Goal: Download file/media

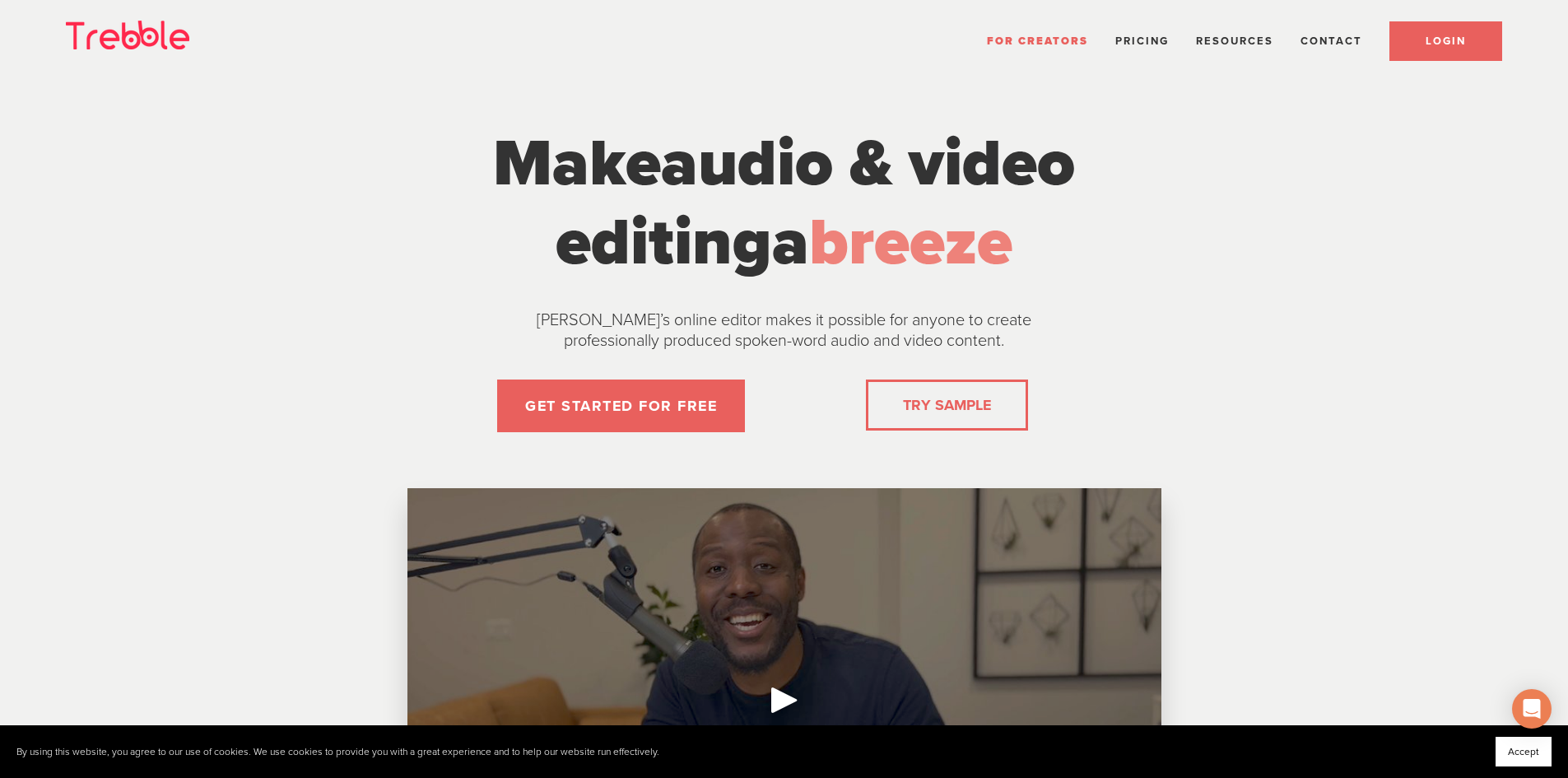
click at [1424, 35] on link "LOGIN" at bounding box center [1445, 41] width 113 height 40
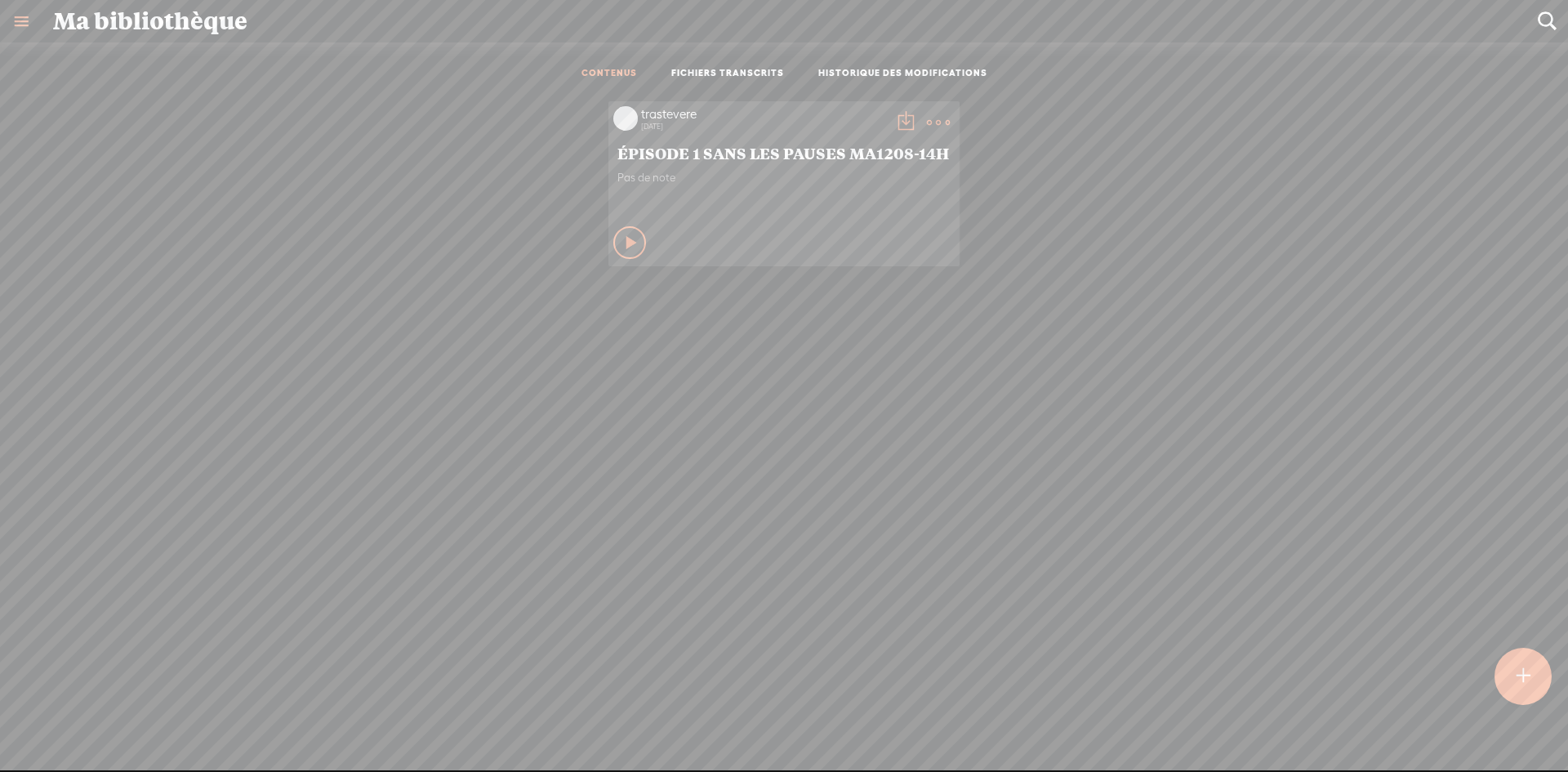
click at [624, 237] on icon at bounding box center [632, 242] width 16 height 16
click at [622, 238] on icon at bounding box center [630, 242] width 16 height 16
click at [894, 120] on t at bounding box center [905, 123] width 23 height 23
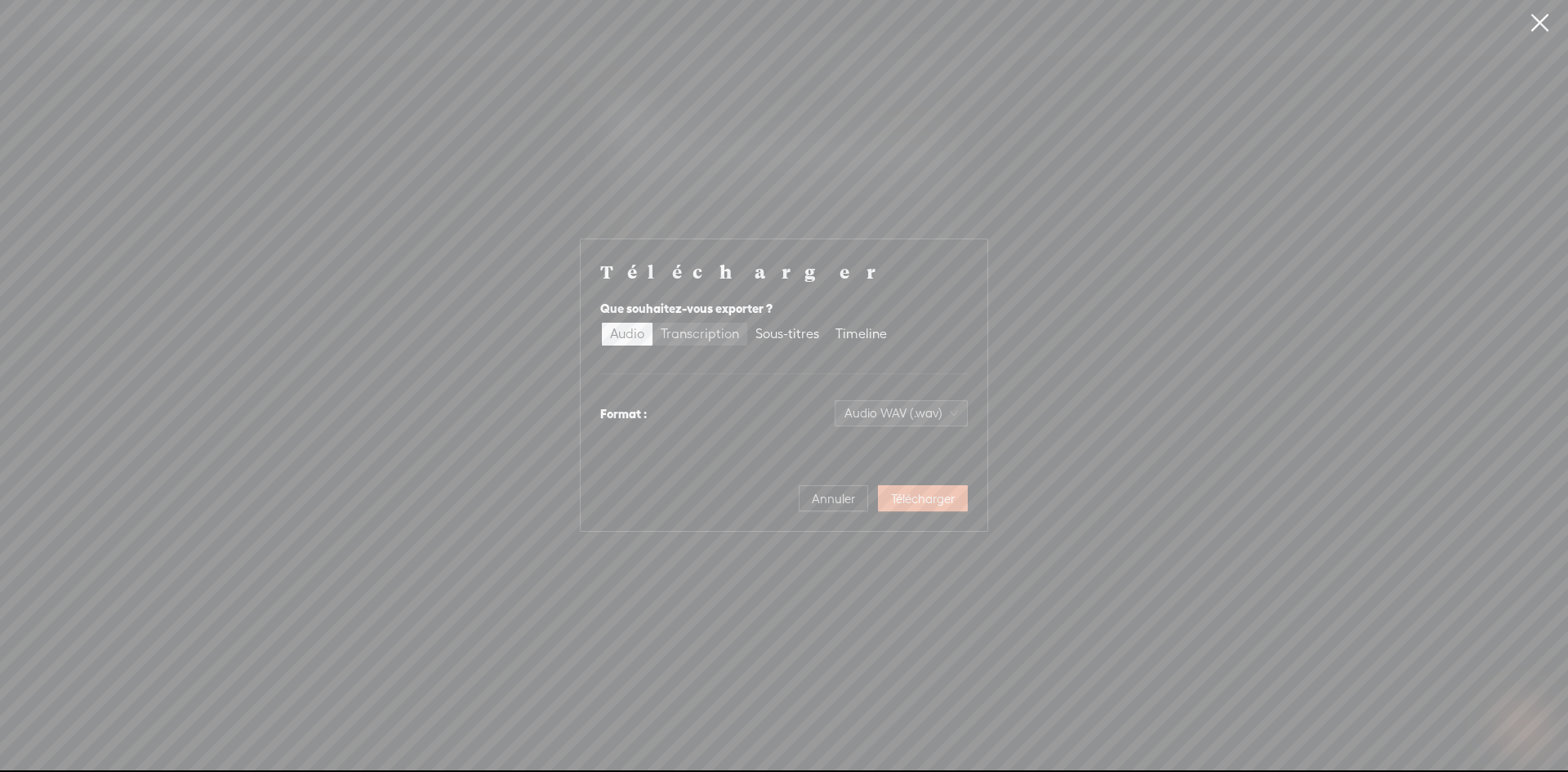
click at [707, 332] on div "Transcription" at bounding box center [700, 334] width 79 height 23
click at [652, 323] on input "Transcription" at bounding box center [652, 323] width 0 height 0
click at [795, 329] on div "Sous-titres" at bounding box center [787, 334] width 64 height 23
click at [747, 323] on input "Sous-titres" at bounding box center [747, 323] width 0 height 0
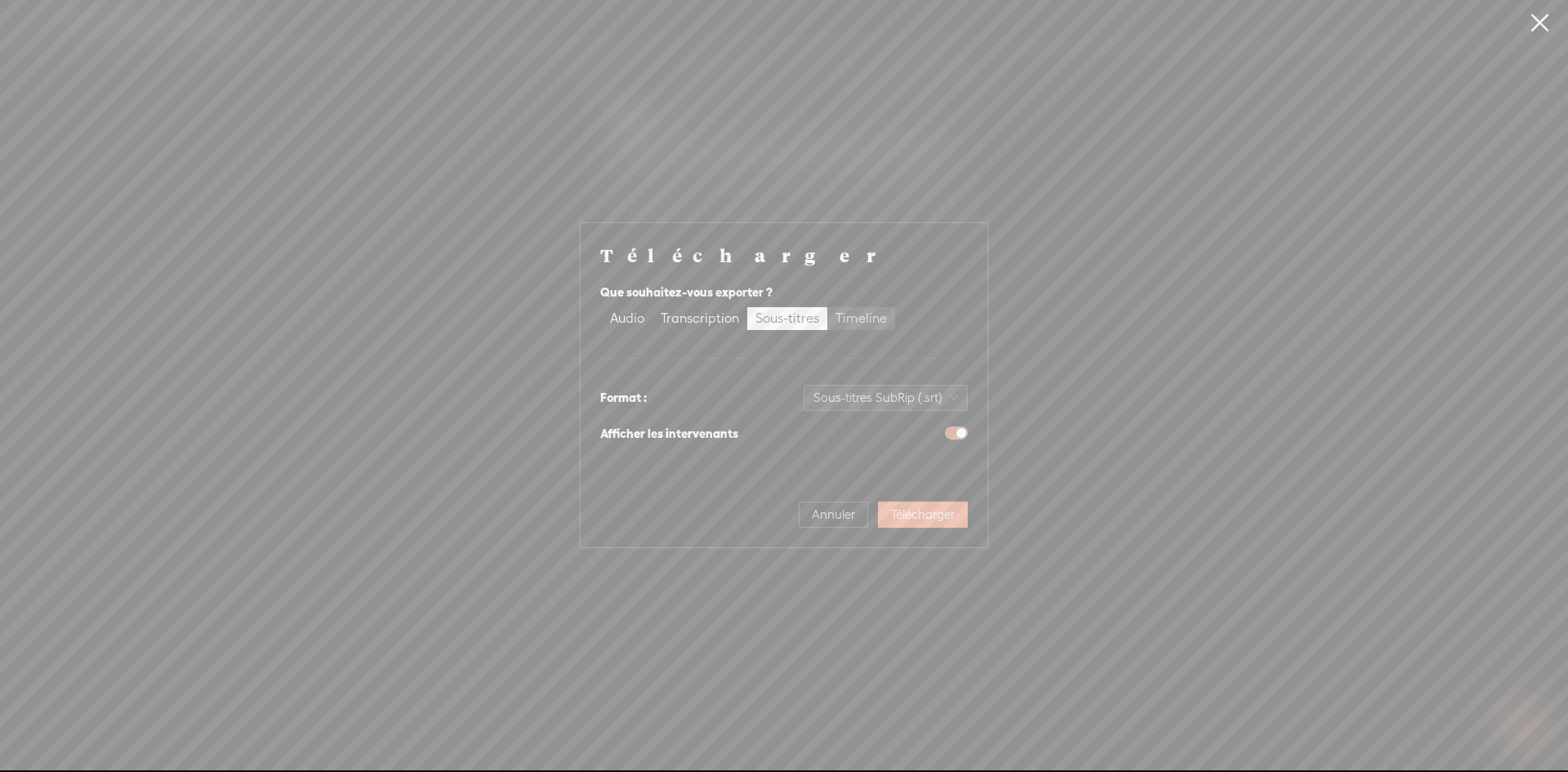
click at [851, 317] on div "Timeline" at bounding box center [861, 318] width 52 height 23
click at [827, 307] on input "Timeline" at bounding box center [827, 307] width 0 height 0
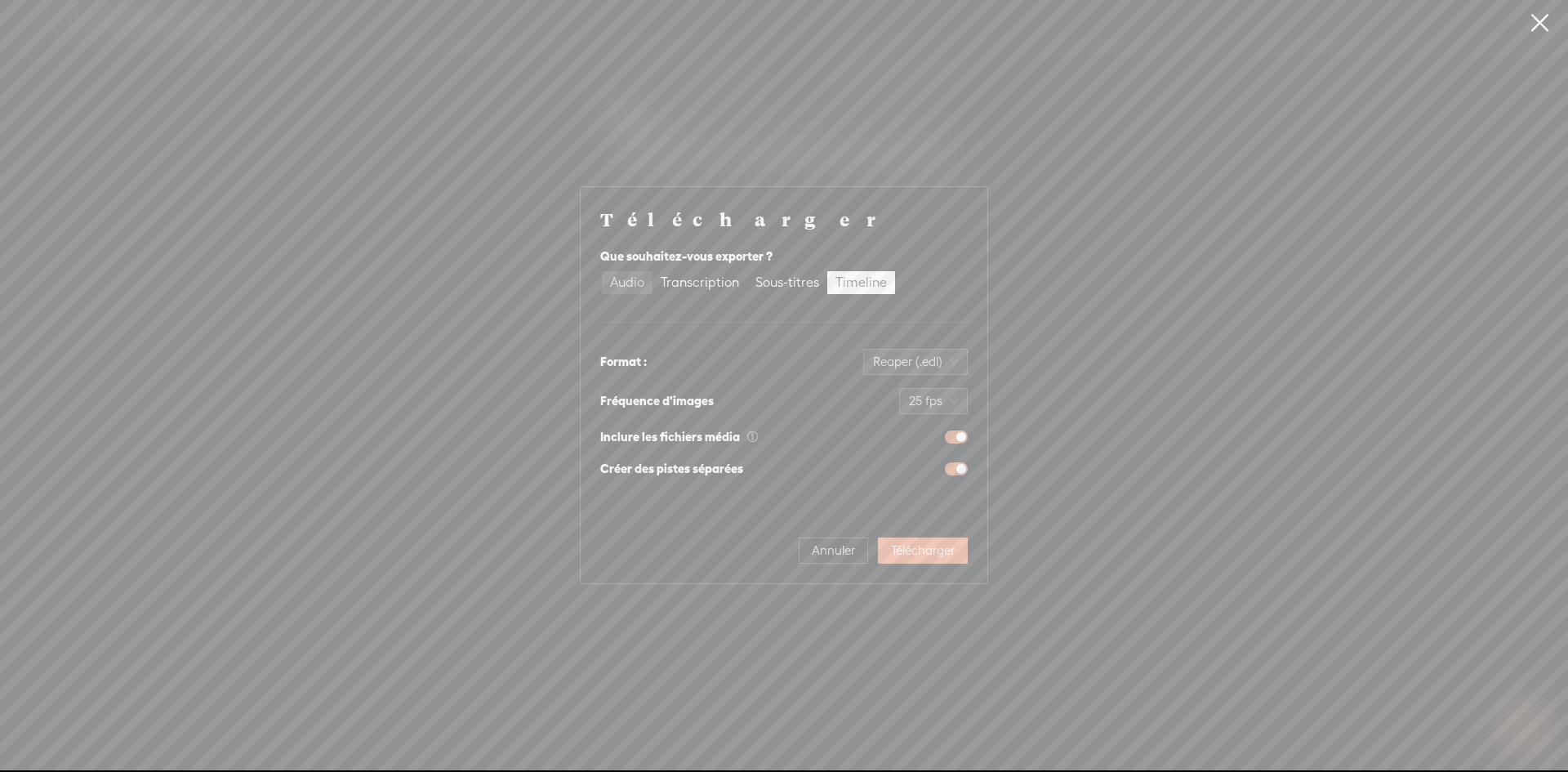
click at [628, 279] on div "Audio" at bounding box center [627, 282] width 34 height 23
click at [602, 271] on input "Audio" at bounding box center [602, 271] width 0 height 0
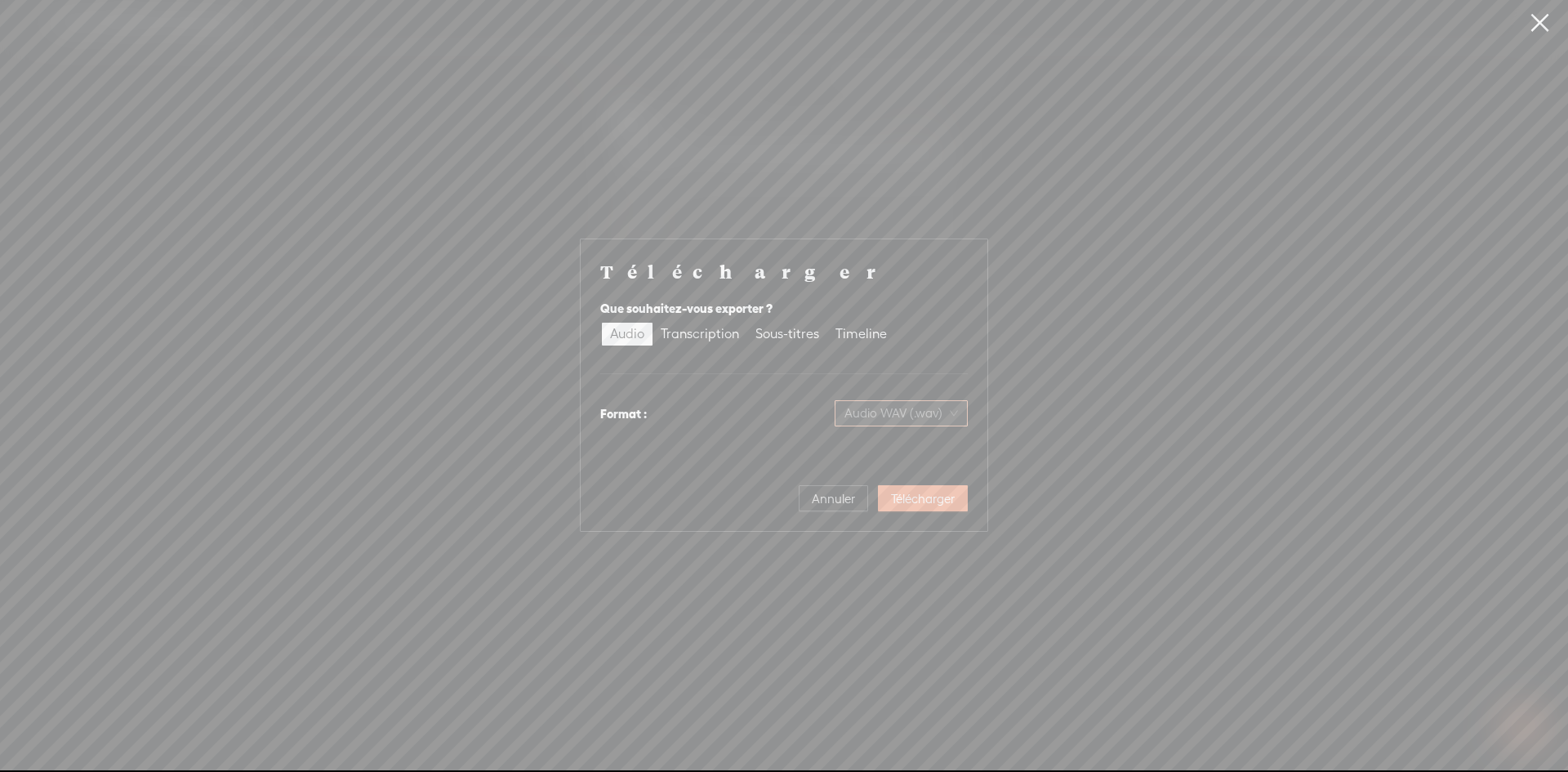
click at [911, 407] on span "Audio WAV (.wav)" at bounding box center [901, 413] width 114 height 25
click at [1082, 451] on div "Télécharger Que souhaitez-vous exporter ? Audio Transcription Sous-titres Timel…" at bounding box center [784, 385] width 1568 height 770
click at [935, 495] on span "Télécharger" at bounding box center [922, 499] width 64 height 16
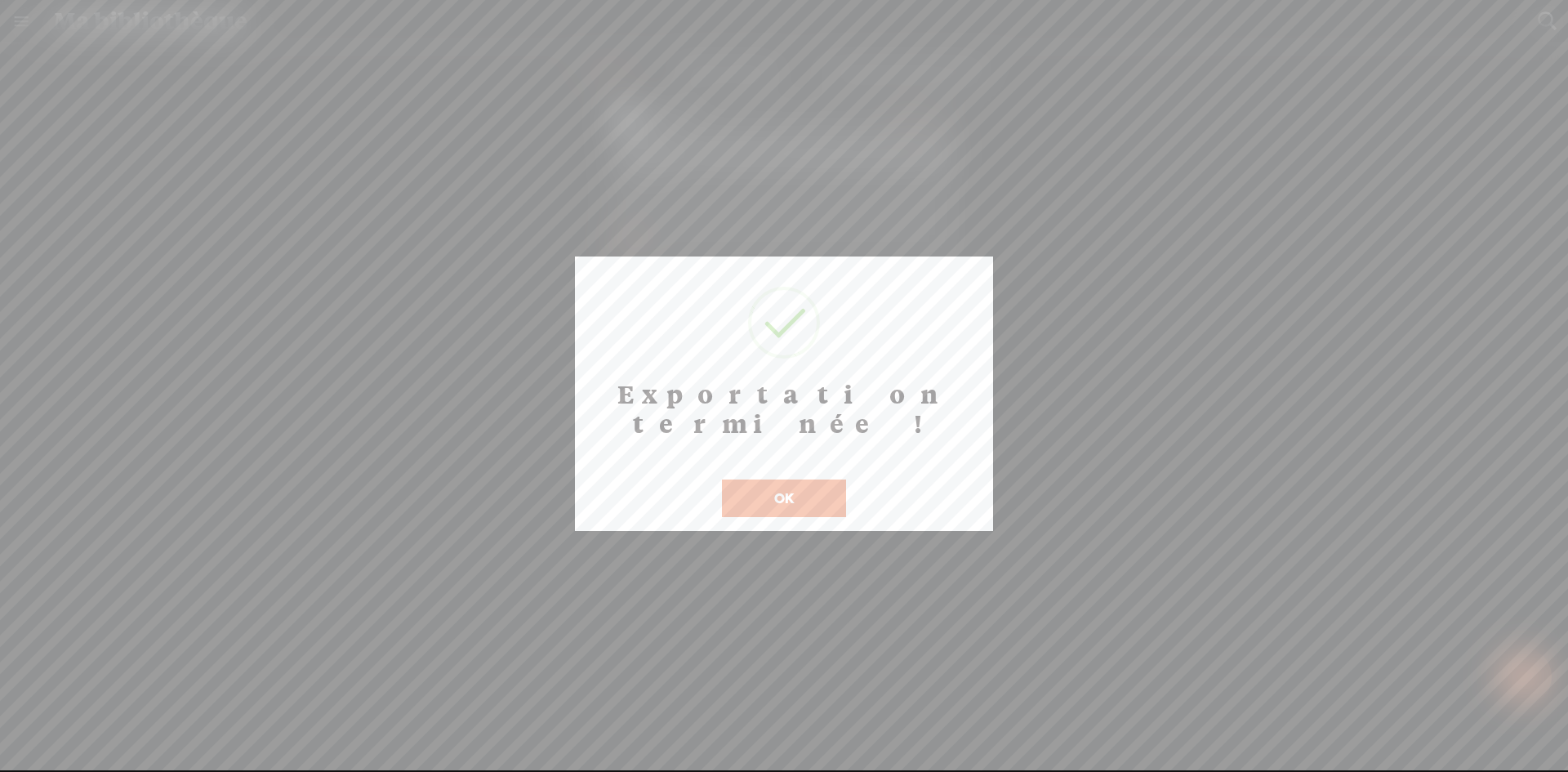
click at [816, 480] on button "OK" at bounding box center [784, 499] width 124 height 38
